Goal: Task Accomplishment & Management: Manage account settings

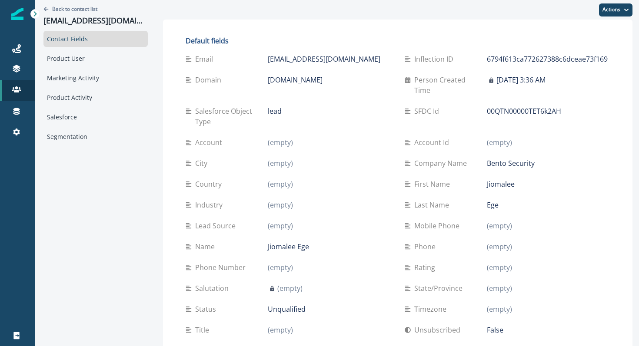
scroll to position [366, 0]
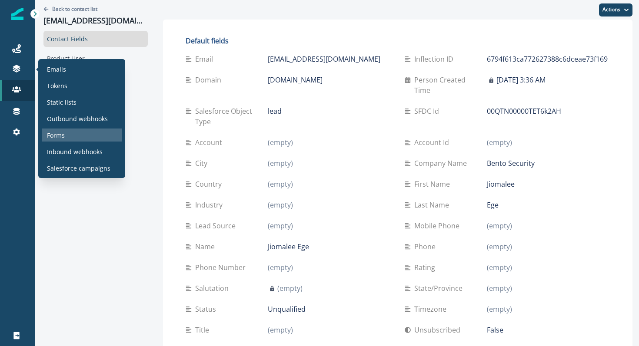
click at [62, 133] on p "Forms" at bounding box center [56, 135] width 18 height 9
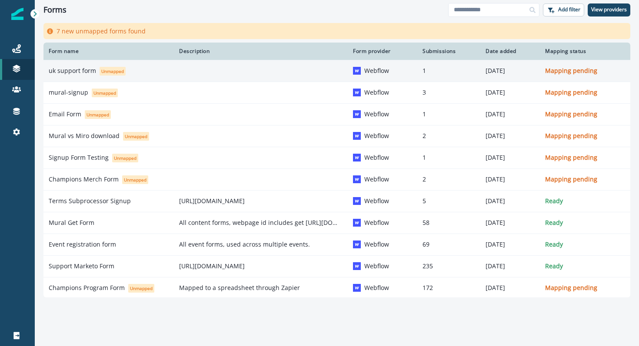
click at [63, 75] on div "uk support form Unmapped" at bounding box center [109, 70] width 120 height 9
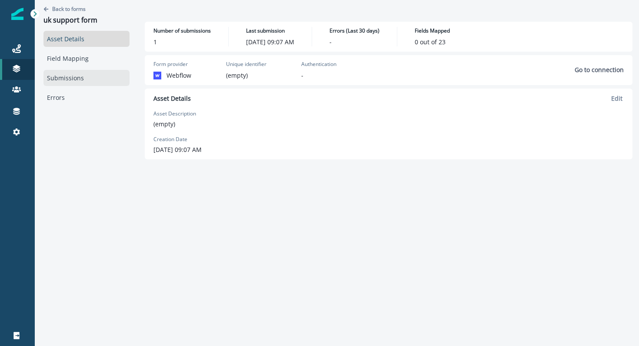
click at [72, 78] on link "Submissions" at bounding box center [86, 78] width 86 height 16
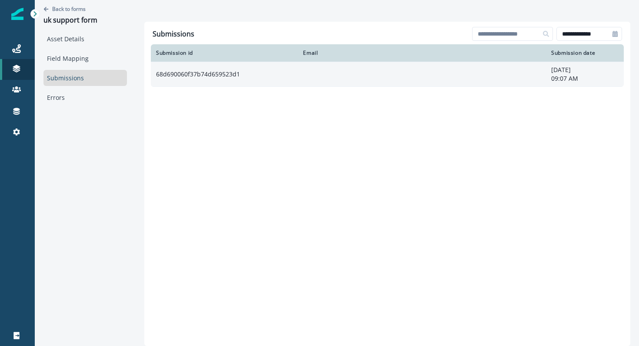
click at [206, 73] on td "68d690060f37b74d659523d1" at bounding box center [224, 74] width 147 height 25
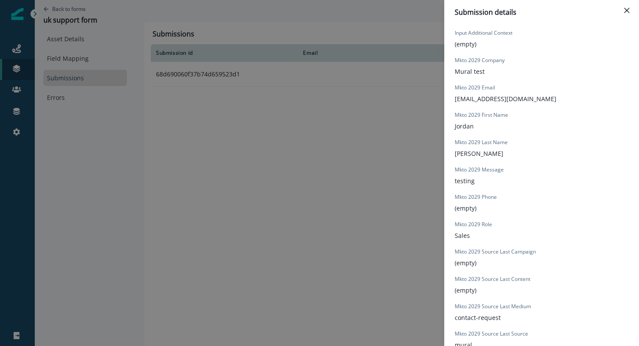
scroll to position [464, 0]
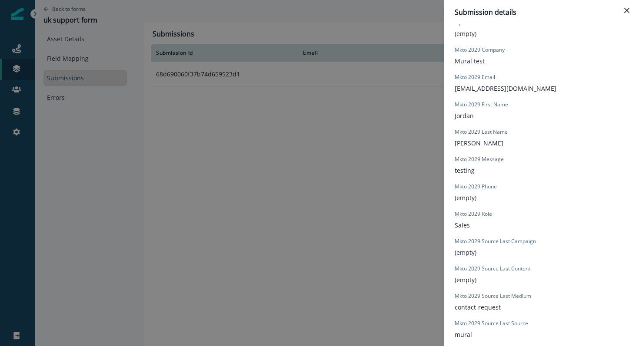
click at [139, 181] on div "Submission details Form Provider Webflow Form Name uk support form Submission I…" at bounding box center [319, 173] width 639 height 346
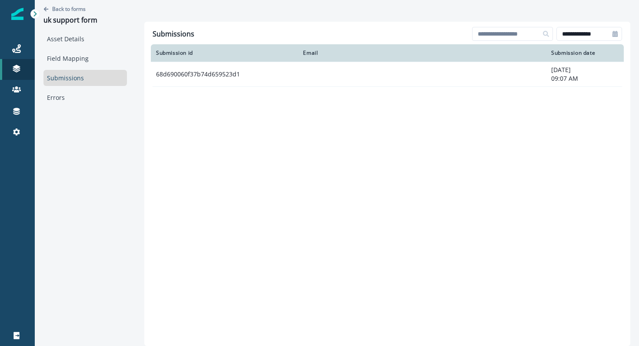
click at [64, 103] on p "Static lists" at bounding box center [62, 102] width 30 height 9
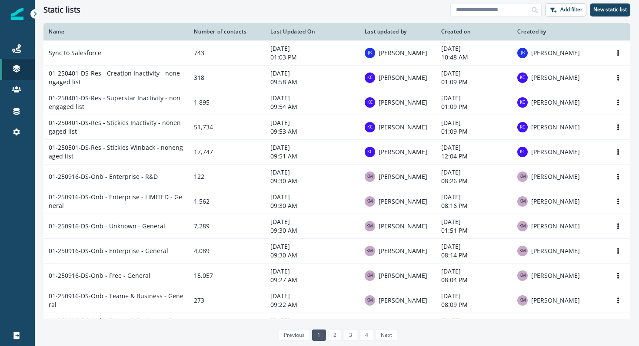
click at [253, 10] on div "Static lists" at bounding box center [246, 10] width 407 height 10
click at [466, 7] on input at bounding box center [495, 10] width 91 height 14
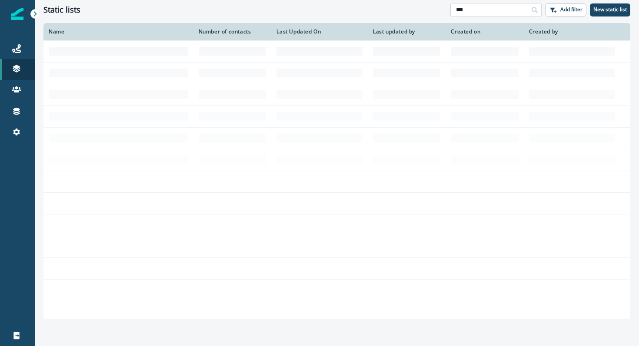
type input "***"
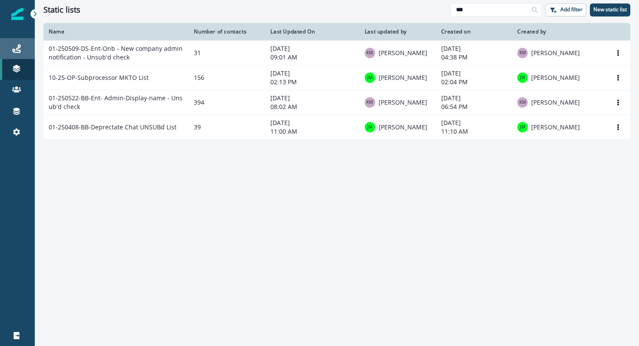
click at [4, 50] on div "Journeys" at bounding box center [17, 48] width 28 height 10
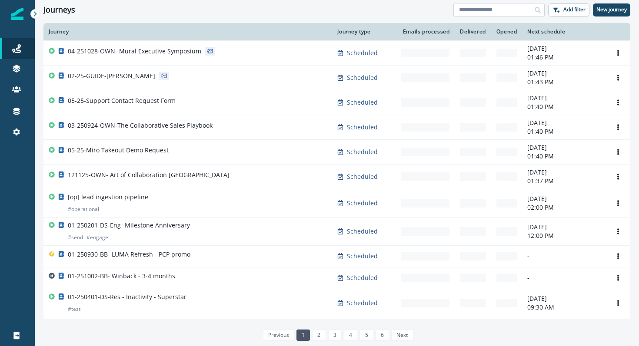
click at [472, 9] on input at bounding box center [498, 10] width 91 height 14
type input "***"
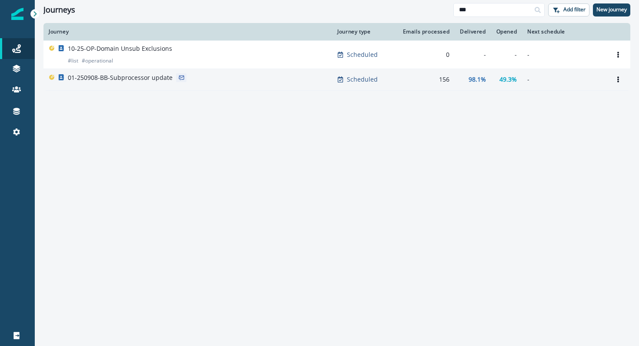
click at [120, 81] on p "01-250908-BB-Subprocessor update" at bounding box center [120, 77] width 105 height 9
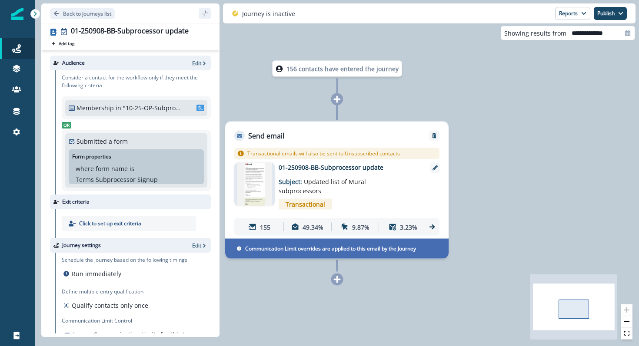
click at [143, 110] on p ""10-25-OP-Subprocessor MKTO List"" at bounding box center [152, 107] width 58 height 9
drag, startPoint x: 129, startPoint y: 170, endPoint x: 133, endPoint y: 183, distance: 13.7
click at [134, 183] on div "where form name is Terms Subprocessor Signup" at bounding box center [136, 174] width 121 height 20
click at [133, 183] on p "Terms Subprocessor Signup" at bounding box center [117, 179] width 82 height 9
drag, startPoint x: 94, startPoint y: 173, endPoint x: 103, endPoint y: 177, distance: 10.3
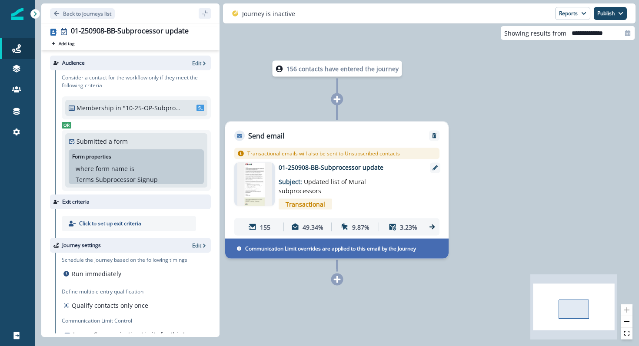
click at [103, 177] on div "where form name is Terms Subprocessor Signup" at bounding box center [136, 174] width 121 height 20
click at [103, 177] on p "Terms Subprocessor Signup" at bounding box center [117, 179] width 82 height 9
drag, startPoint x: 156, startPoint y: 181, endPoint x: 55, endPoint y: 181, distance: 100.4
click at [55, 181] on div "Consider a contact for the workflow only if they meet the following criteria Me…" at bounding box center [133, 132] width 156 height 124
click at [90, 176] on p "Terms Subprocessor Signup" at bounding box center [117, 179] width 82 height 9
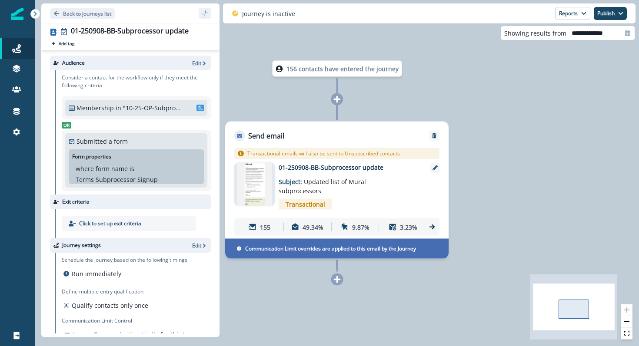
drag, startPoint x: 108, startPoint y: 143, endPoint x: 113, endPoint y: 165, distance: 23.1
click at [113, 165] on div "Submitted a form Form properties where form name is Terms Subprocessor Signup A…" at bounding box center [136, 160] width 135 height 47
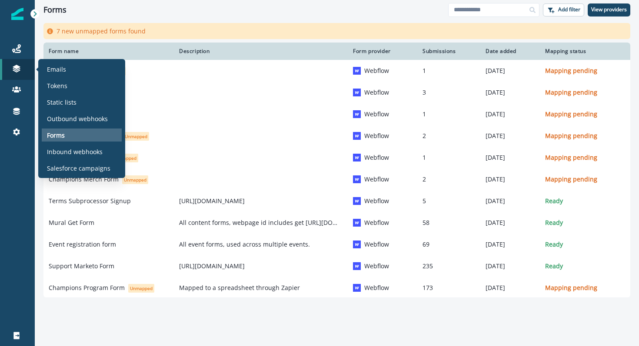
click at [52, 130] on div "Forms" at bounding box center [82, 135] width 80 height 13
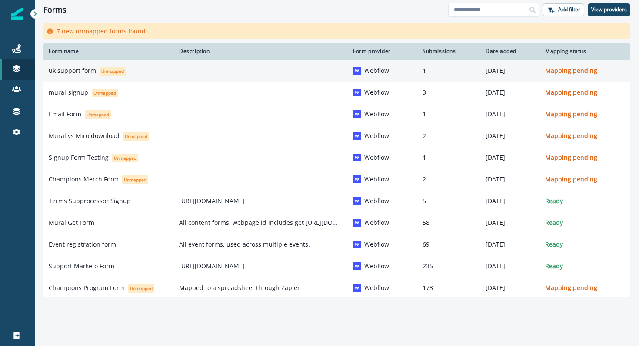
click at [72, 73] on p "uk support form" at bounding box center [72, 71] width 47 height 9
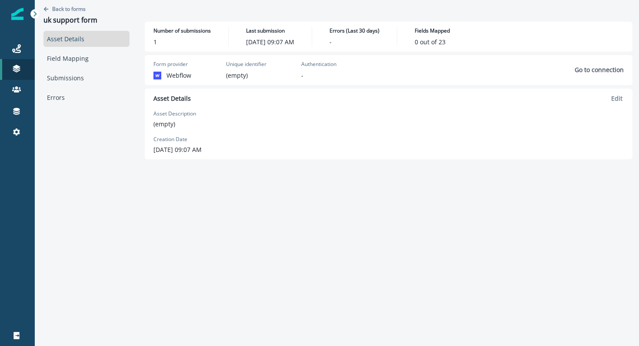
click at [81, 3] on div "Back to forms uk support form" at bounding box center [86, 15] width 86 height 31
click at [80, 4] on div "Back to forms uk support form" at bounding box center [86, 15] width 86 height 31
click at [80, 7] on p "Back to forms" at bounding box center [68, 8] width 33 height 7
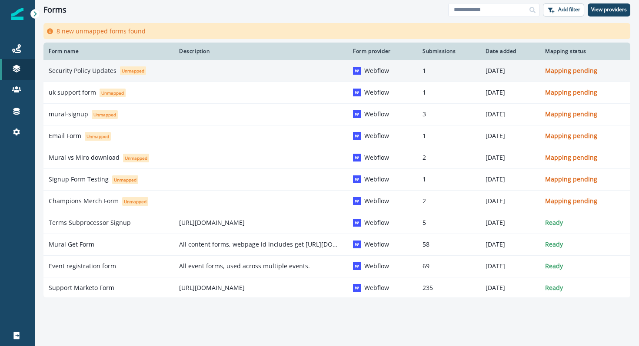
click at [107, 69] on p "Security Policy Updates" at bounding box center [83, 71] width 68 height 9
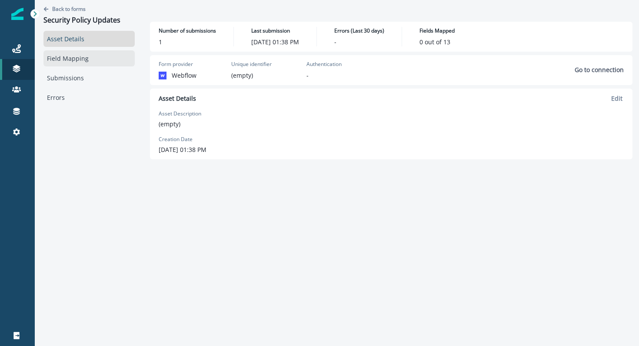
click at [71, 63] on link "Field Mapping" at bounding box center [88, 58] width 91 height 16
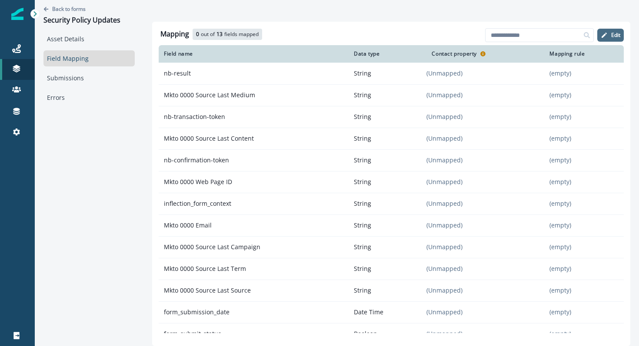
click at [612, 33] on p "Edit" at bounding box center [615, 35] width 9 height 6
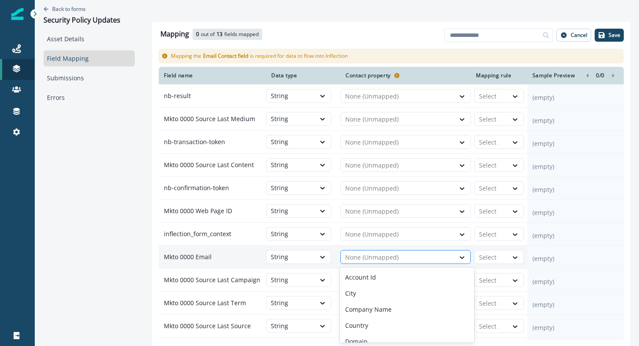
click at [343, 259] on div "None (Unmapped)" at bounding box center [398, 258] width 114 height 14
type input "****"
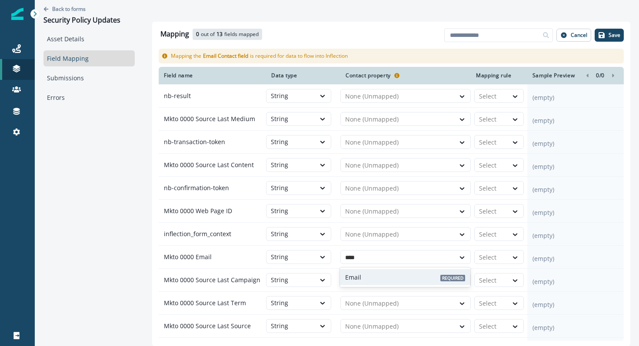
click at [352, 279] on p "Email" at bounding box center [353, 277] width 16 height 9
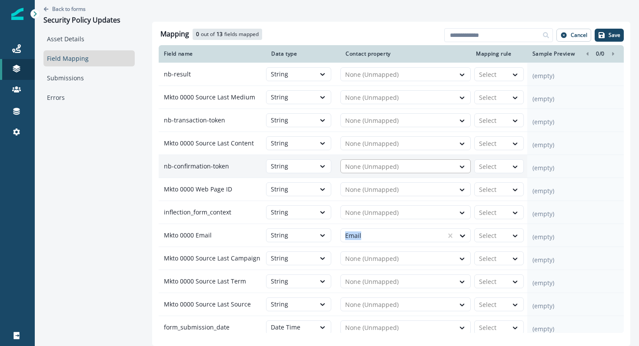
scroll to position [29, 0]
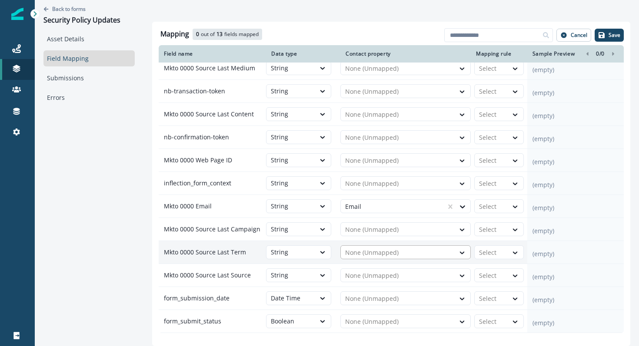
click at [362, 252] on div at bounding box center [397, 253] width 105 height 10
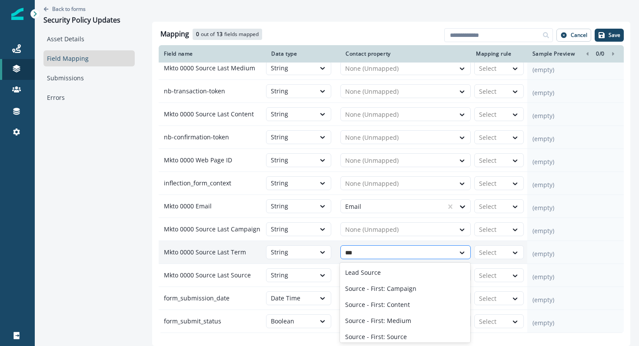
type input "****"
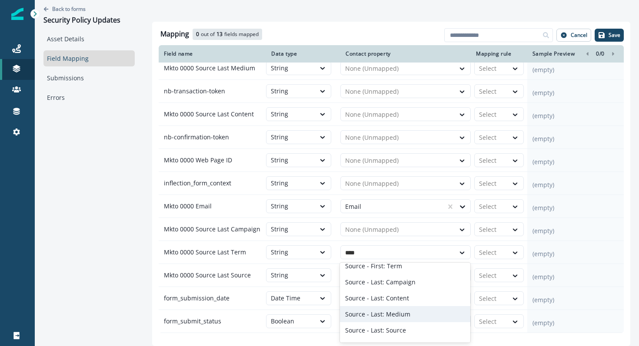
scroll to position [100, 0]
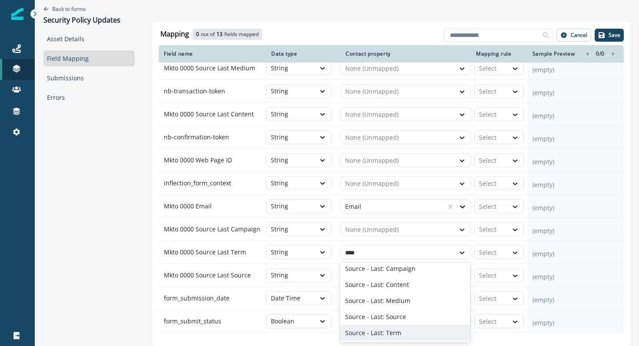
click at [383, 331] on p "Source - Last: Term" at bounding box center [373, 333] width 56 height 9
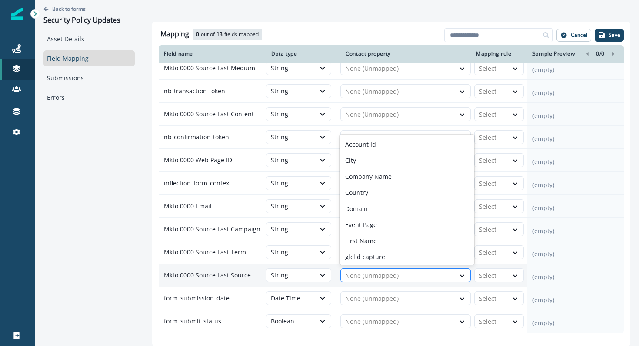
click at [381, 274] on div at bounding box center [397, 276] width 105 height 10
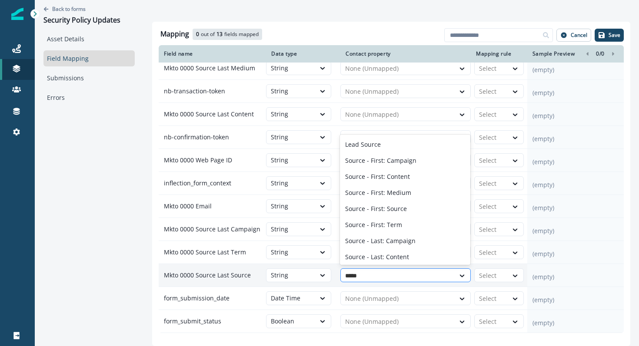
type input "******"
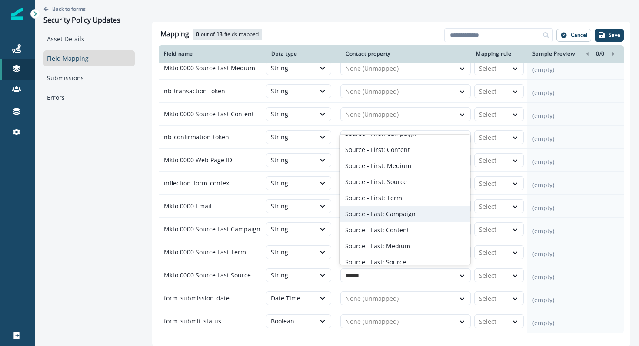
scroll to position [34, 0]
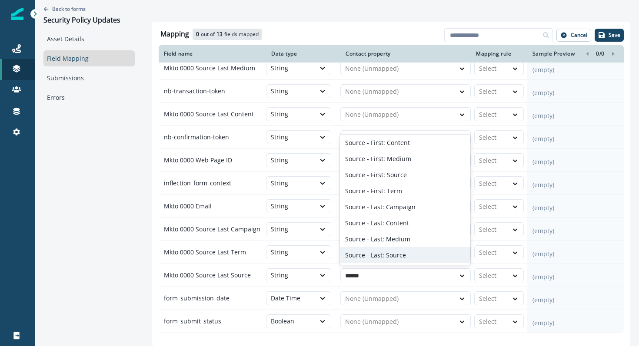
click at [411, 255] on div "Source - Last: Source" at bounding box center [405, 255] width 130 height 16
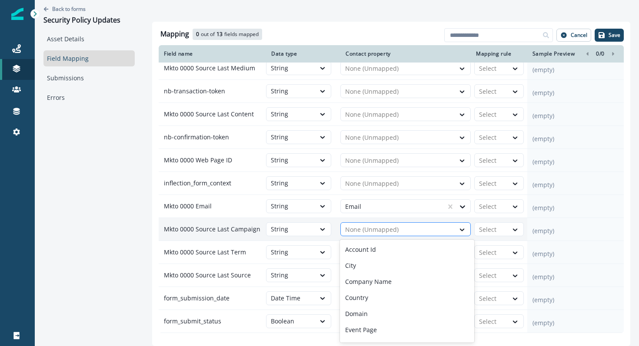
click at [410, 233] on div at bounding box center [397, 230] width 105 height 10
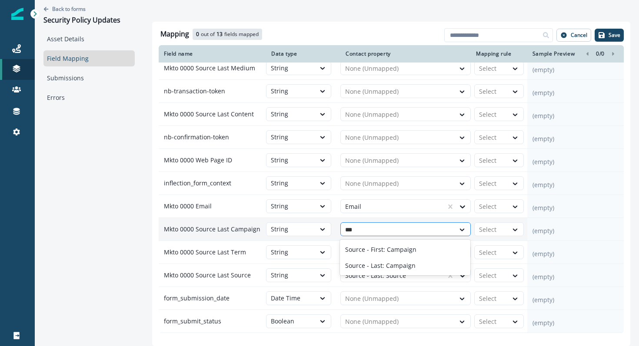
type input "****"
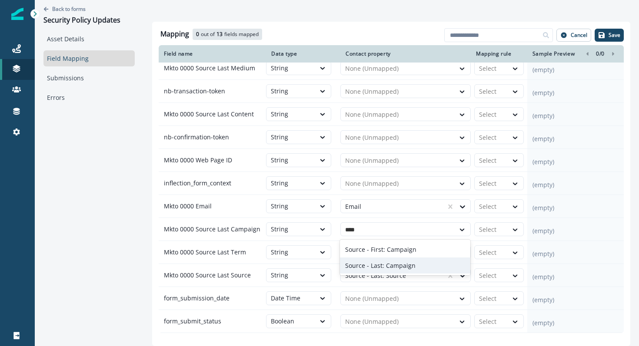
click at [413, 266] on div "Source - Last: Campaign" at bounding box center [405, 266] width 130 height 16
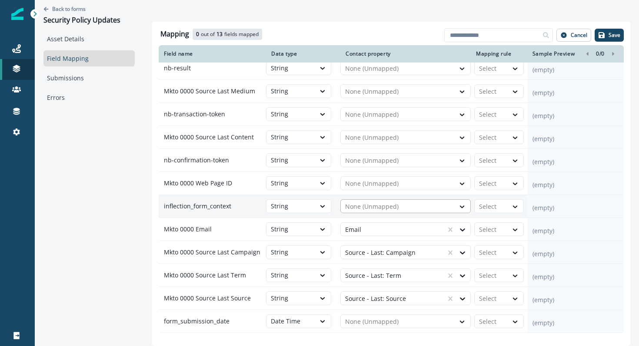
scroll to position [0, 0]
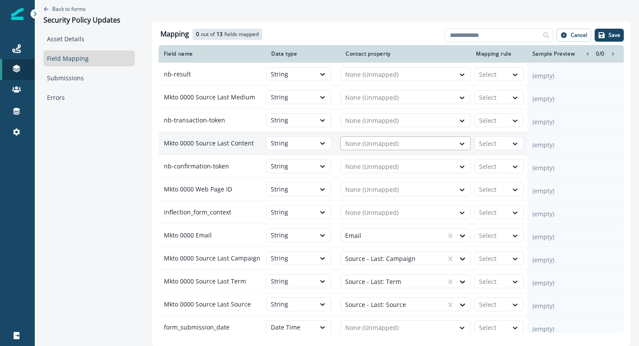
click at [417, 146] on div at bounding box center [397, 144] width 105 height 10
type input "****"
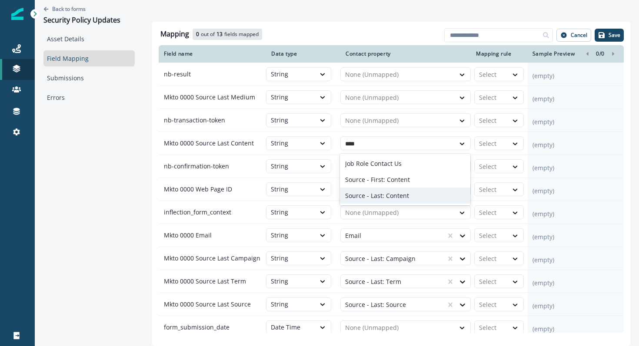
click at [420, 192] on div "Source - Last: Content" at bounding box center [405, 196] width 130 height 16
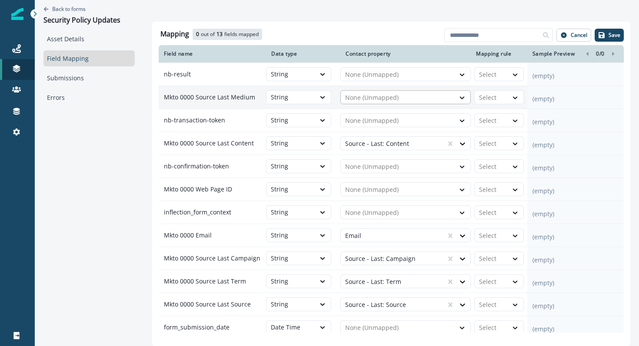
click at [391, 103] on div "None (Unmapped)" at bounding box center [398, 98] width 114 height 14
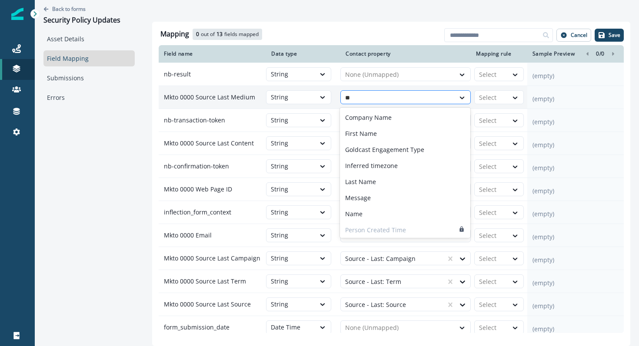
type input "***"
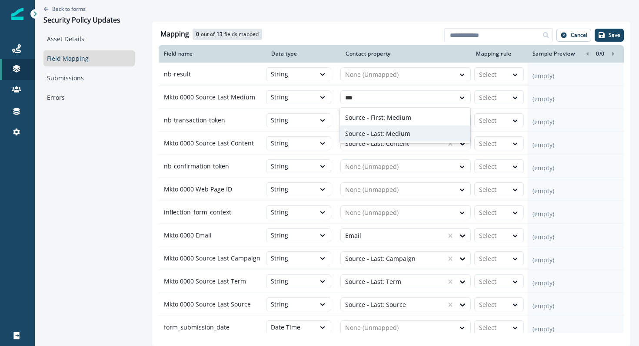
click at [394, 135] on p "Source - Last: Medium" at bounding box center [377, 133] width 65 height 9
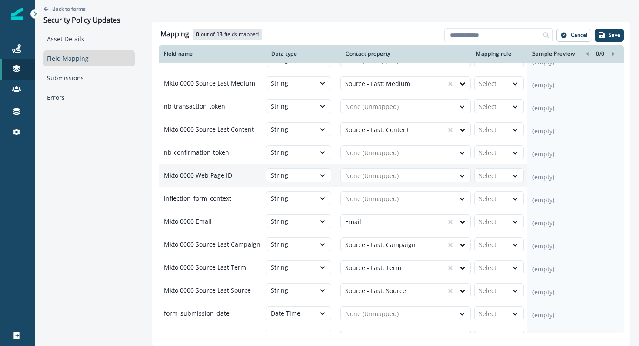
scroll to position [15, 0]
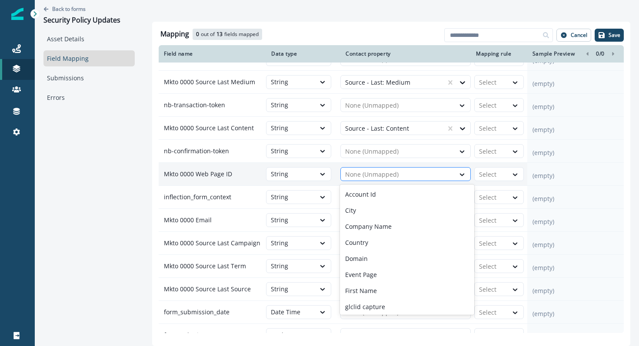
click at [381, 173] on div at bounding box center [397, 175] width 105 height 10
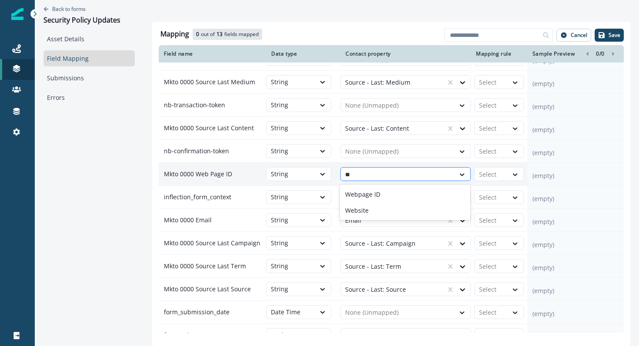
type input "***"
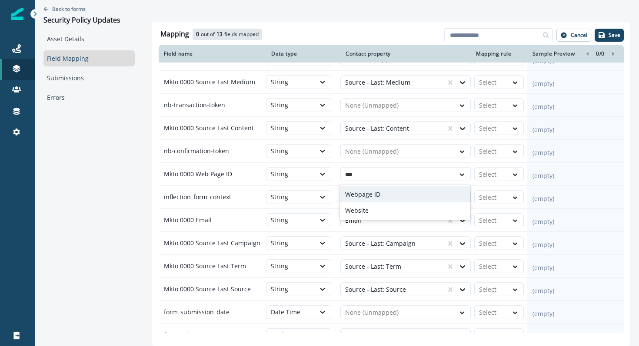
click at [391, 199] on div "Webpage ID" at bounding box center [405, 194] width 130 height 16
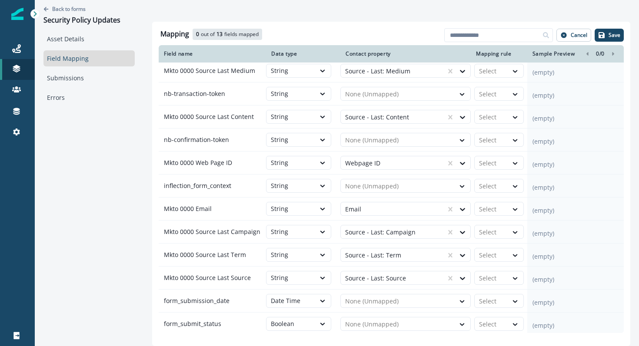
scroll to position [29, 0]
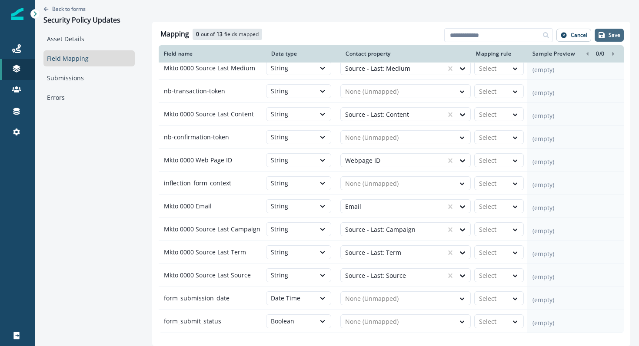
click at [602, 34] on icon "button" at bounding box center [601, 35] width 7 height 7
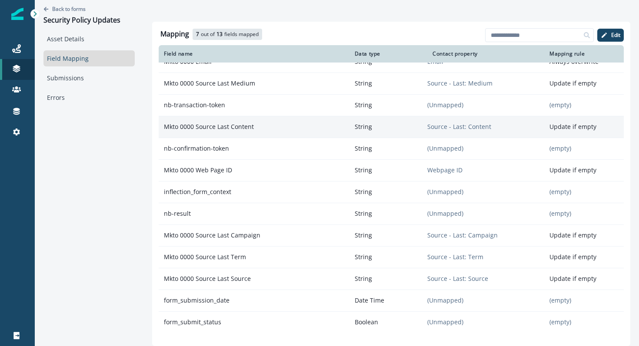
scroll to position [0, 0]
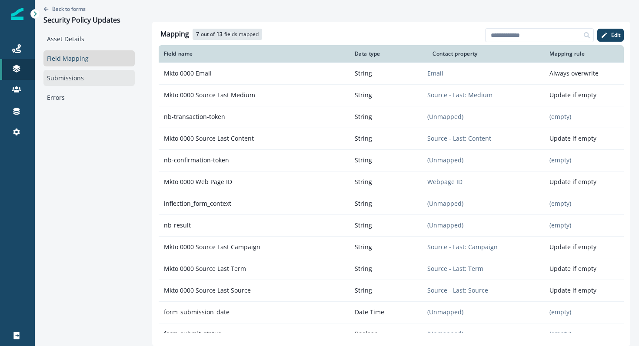
click at [73, 80] on link "Submissions" at bounding box center [88, 78] width 91 height 16
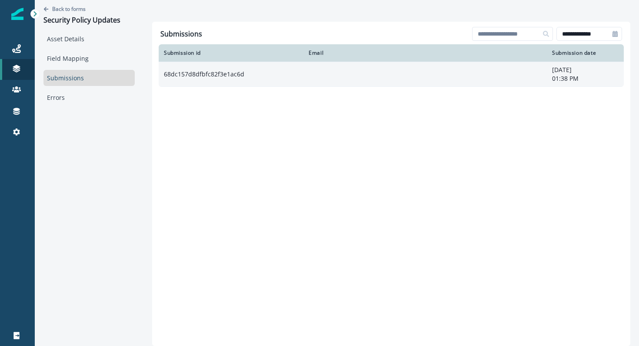
click at [242, 70] on td "68dc157d8dfbfc82f3e1ac6d" at bounding box center [231, 74] width 145 height 25
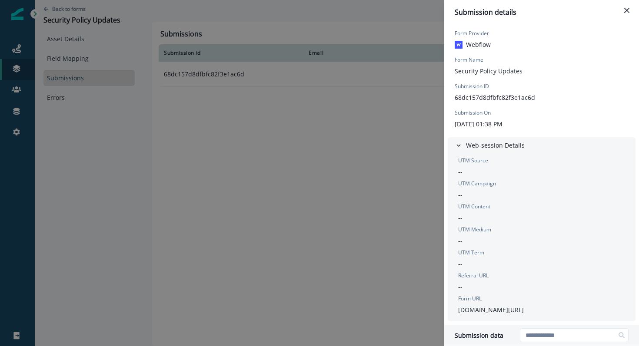
scroll to position [380, 0]
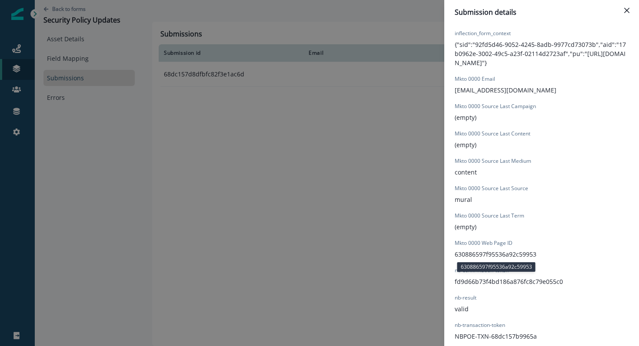
click at [473, 255] on p "630886597f95536a92c59953" at bounding box center [496, 254] width 82 height 9
click at [476, 253] on p "630886597f95536a92c59953" at bounding box center [496, 254] width 82 height 9
copy p "630886597f95536a92c59953"
click at [104, 125] on div "Submission details Form Provider Webflow Form Name Security Policy Updates Subm…" at bounding box center [319, 173] width 639 height 346
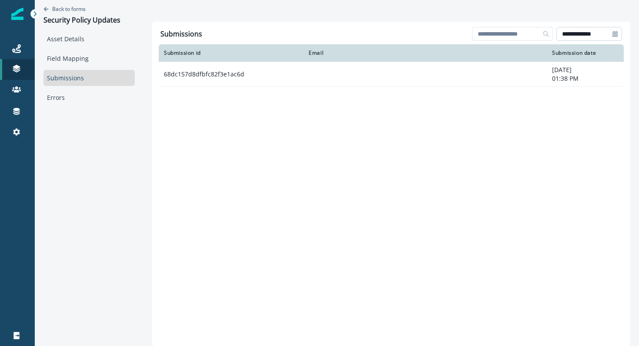
click at [593, 36] on input "**********" at bounding box center [589, 34] width 66 height 14
select select "*"
select select "****"
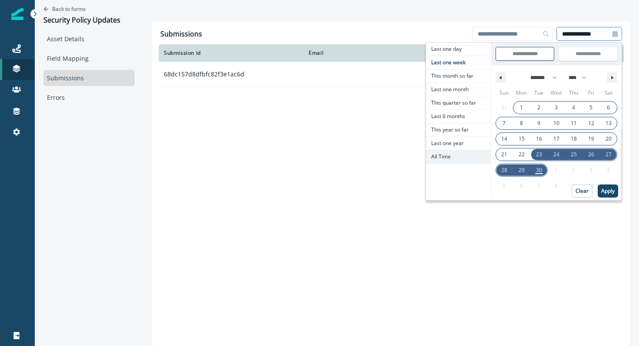
click at [437, 158] on span "All Time" at bounding box center [458, 156] width 65 height 13
type input "********"
type input "**********"
select select "**"
select select "****"
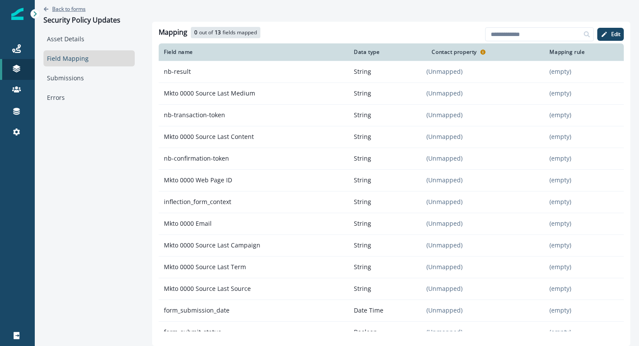
click at [74, 11] on p "Back to forms" at bounding box center [68, 8] width 33 height 7
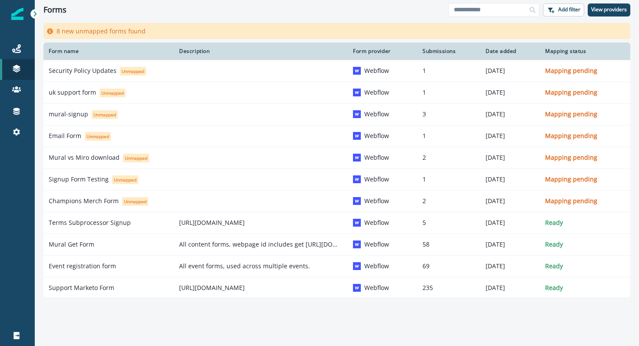
scroll to position [45, 0]
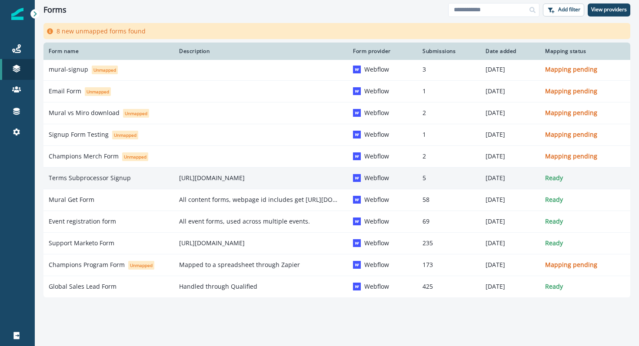
click at [96, 177] on p "Terms Subprocessor Signup" at bounding box center [90, 178] width 82 height 9
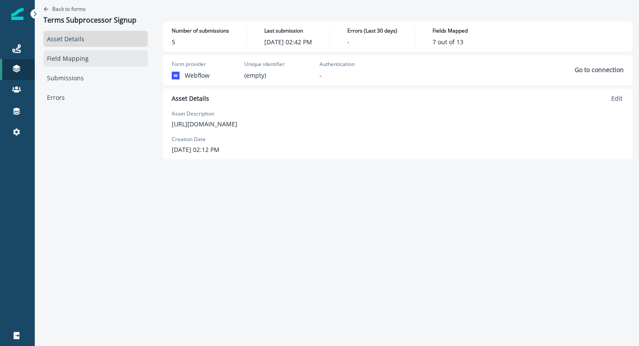
click at [86, 60] on link "Field Mapping" at bounding box center [95, 58] width 104 height 16
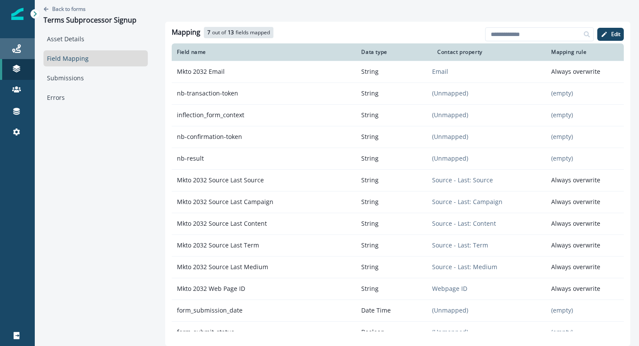
click at [10, 48] on div "Journeys" at bounding box center [17, 48] width 28 height 10
